Goal: Transaction & Acquisition: Purchase product/service

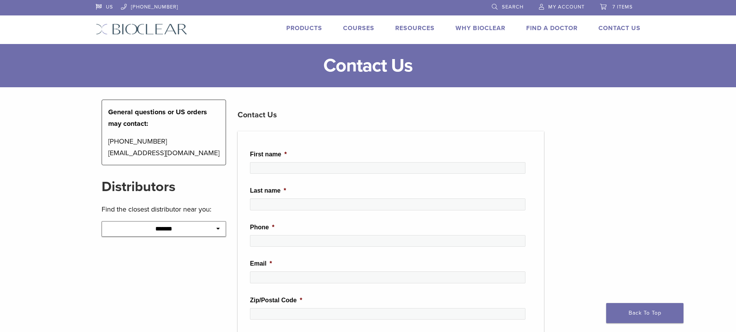
click at [614, 4] on span "7 items" at bounding box center [622, 7] width 20 height 6
click at [297, 31] on link "Products" at bounding box center [304, 28] width 36 height 8
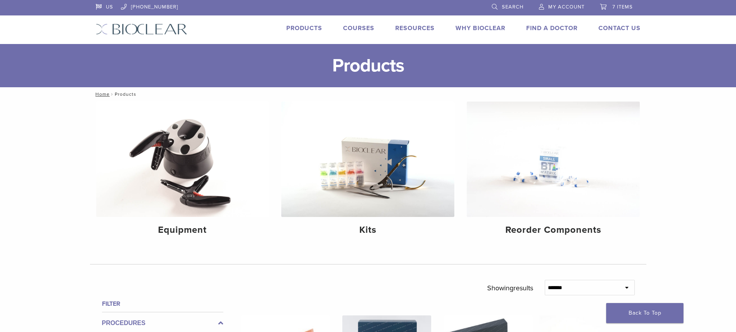
click at [613, 4] on span "7 items" at bounding box center [622, 7] width 20 height 6
click at [621, 9] on span "7 items" at bounding box center [622, 7] width 20 height 6
click at [616, 8] on span "7 items" at bounding box center [622, 7] width 20 height 6
click at [617, 8] on span "7 items" at bounding box center [622, 7] width 20 height 6
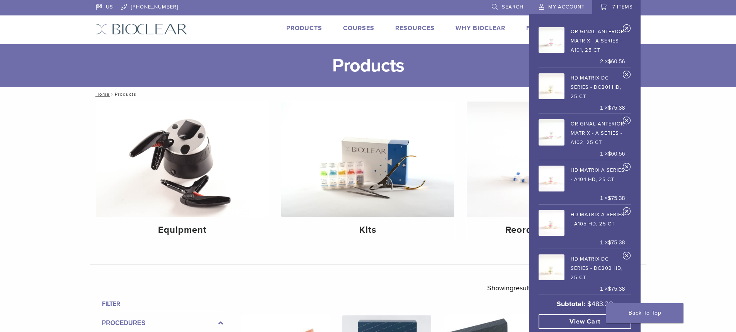
click at [618, 10] on link "7 items" at bounding box center [616, 6] width 33 height 12
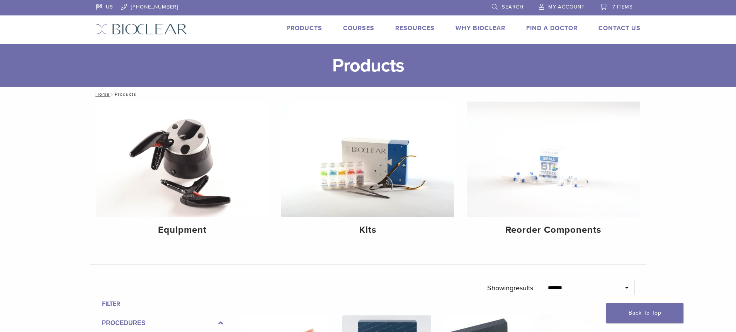
click at [618, 10] on link "7 items" at bounding box center [616, 6] width 33 height 12
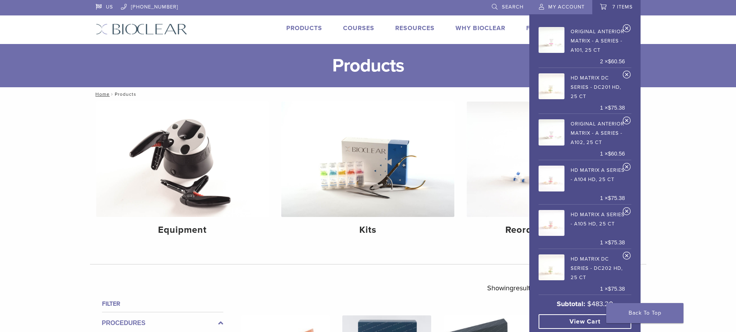
click at [607, 34] on link "Original Anterior Matrix - A Series - A101, 25 ct" at bounding box center [582, 40] width 87 height 30
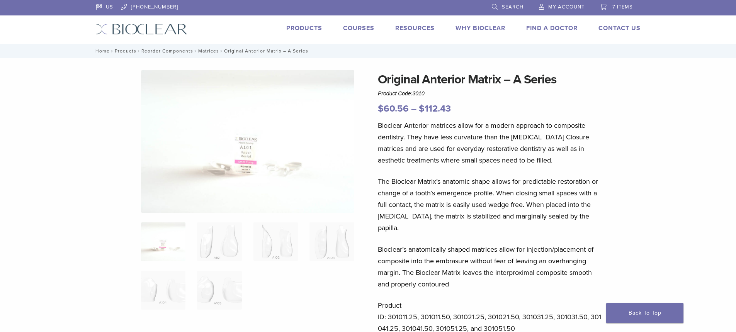
drag, startPoint x: 618, startPoint y: 5, endPoint x: 595, endPoint y: 29, distance: 33.6
click at [618, 5] on span "7 items" at bounding box center [622, 7] width 20 height 6
click at [626, 6] on span "7 items" at bounding box center [622, 7] width 20 height 6
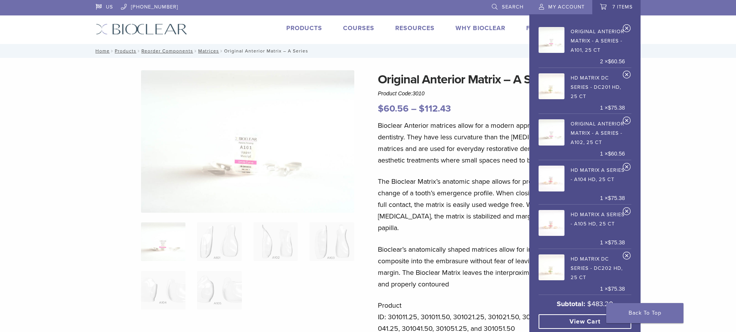
click at [586, 326] on link "View cart" at bounding box center [585, 321] width 93 height 15
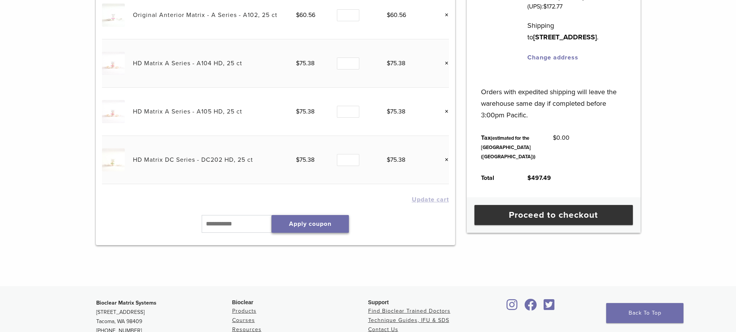
scroll to position [371, 0]
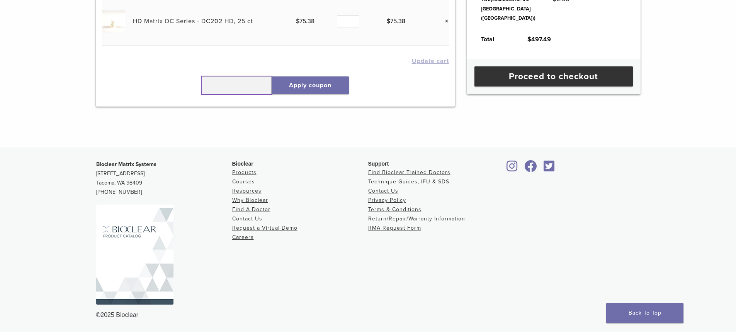
click at [233, 83] on input "text" at bounding box center [237, 85] width 70 height 18
type input "******"
click at [309, 78] on button "Apply coupon" at bounding box center [310, 85] width 77 height 18
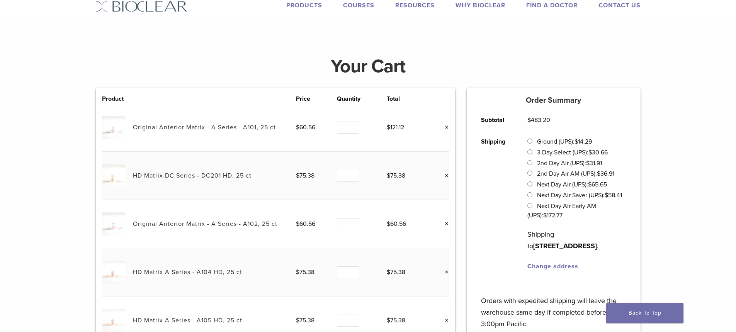
scroll to position [0, 0]
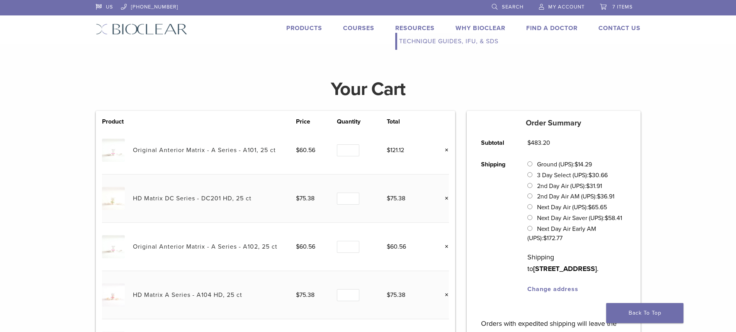
click at [423, 25] on link "Resources" at bounding box center [414, 28] width 39 height 8
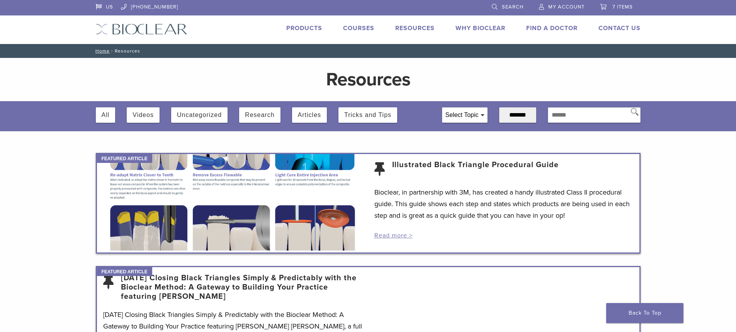
click at [306, 26] on link "Products" at bounding box center [304, 28] width 36 height 8
